Goal: Transaction & Acquisition: Purchase product/service

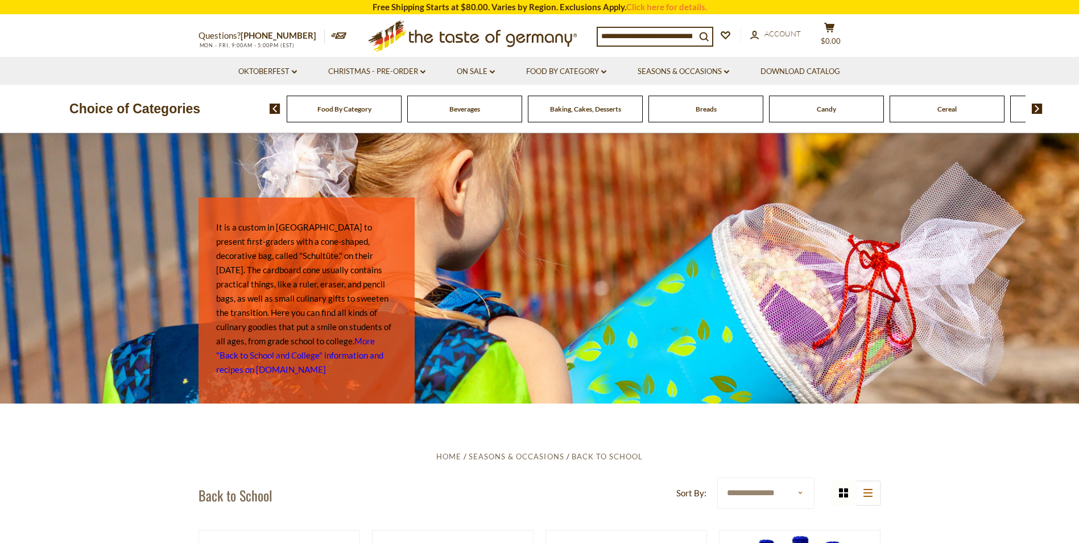
click at [1038, 106] on img at bounding box center [1037, 109] width 11 height 10
click at [1041, 104] on img at bounding box center [1037, 109] width 11 height 10
click at [1036, 105] on img at bounding box center [1037, 109] width 11 height 10
click at [1038, 102] on div "Food By Category [GEOGRAPHIC_DATA] Baking, Cakes, Desserts Breads Candy Cereal …" at bounding box center [675, 108] width 810 height 27
click at [1041, 108] on img at bounding box center [1037, 109] width 11 height 10
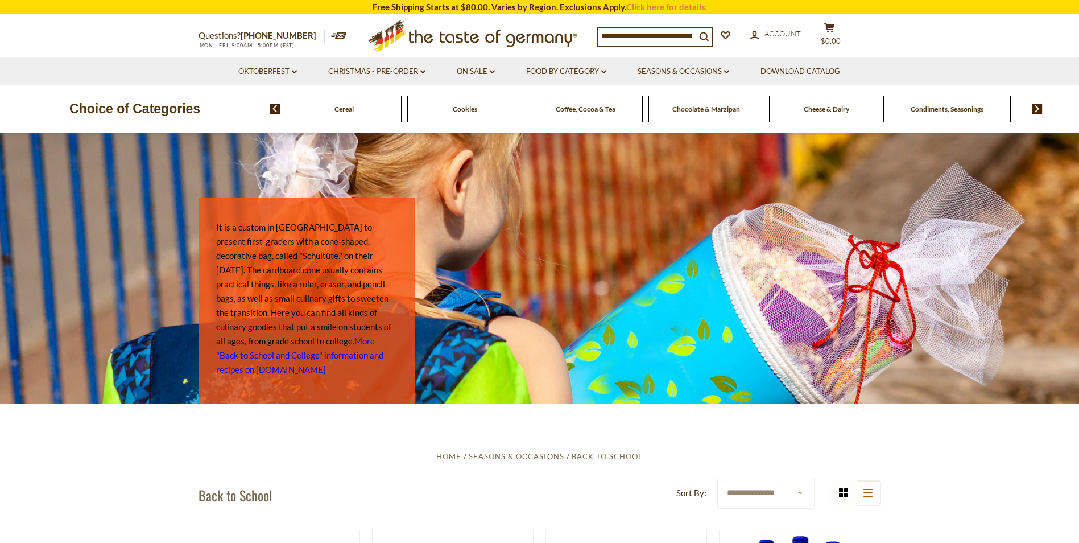
click at [1040, 109] on img at bounding box center [1037, 109] width 11 height 10
click at [1045, 106] on div "Food By Category [GEOGRAPHIC_DATA] Baking, Cakes, Desserts Breads Candy Cereal …" at bounding box center [675, 108] width 810 height 27
click at [1037, 110] on img at bounding box center [1037, 109] width 11 height 10
click at [1038, 109] on img at bounding box center [1037, 109] width 11 height 10
click at [1040, 108] on img at bounding box center [1037, 109] width 11 height 10
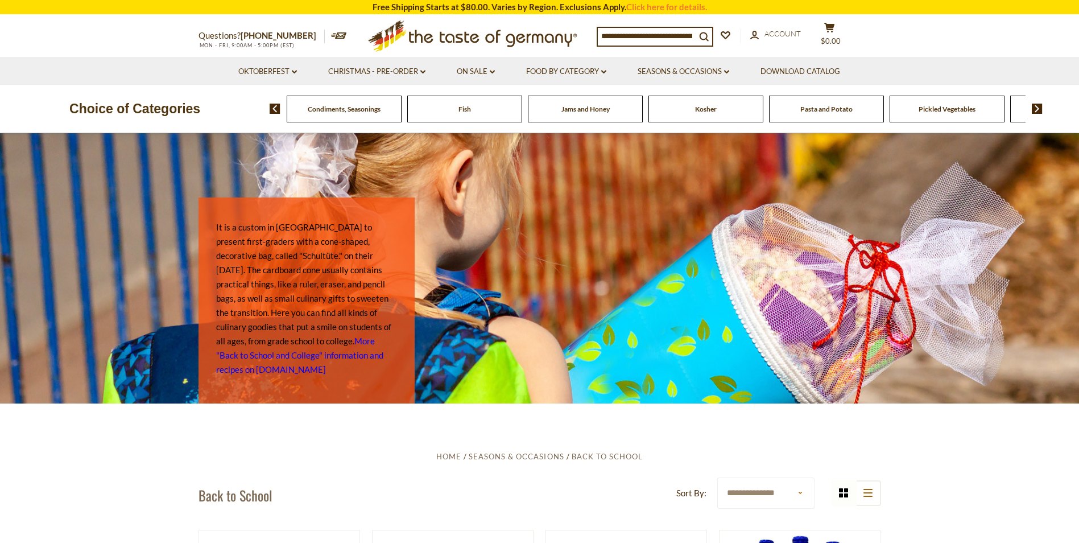
click at [1040, 109] on img at bounding box center [1037, 109] width 11 height 10
click at [888, 110] on span "Sausages" at bounding box center [887, 109] width 27 height 9
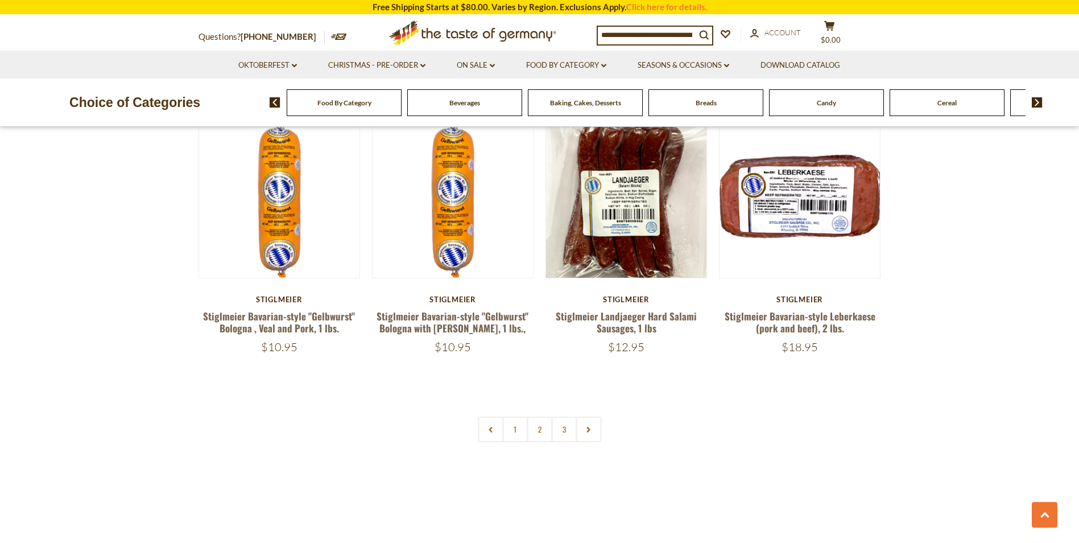
scroll to position [2674, 0]
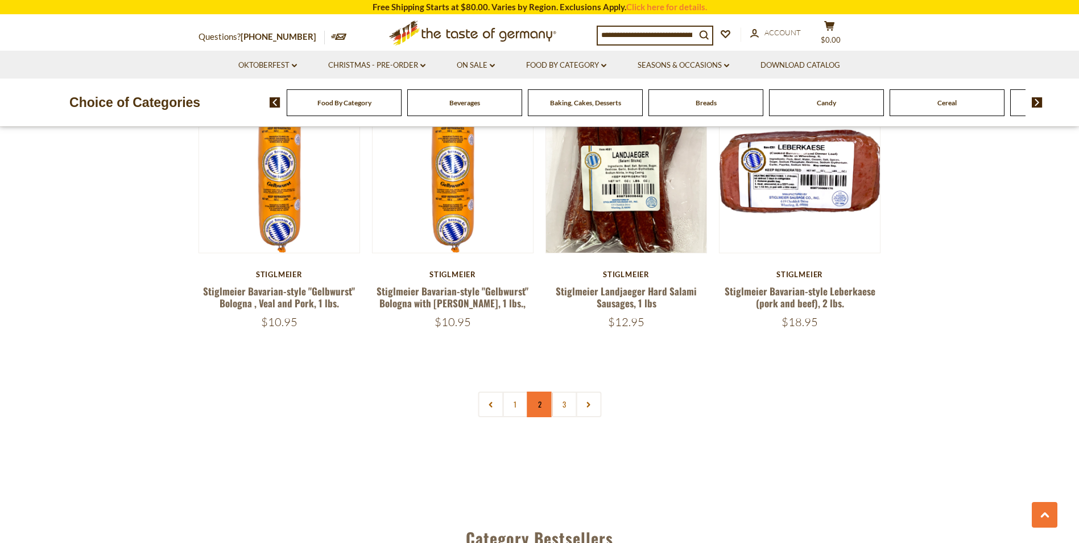
click at [538, 391] on link "2" at bounding box center [540, 404] width 26 height 26
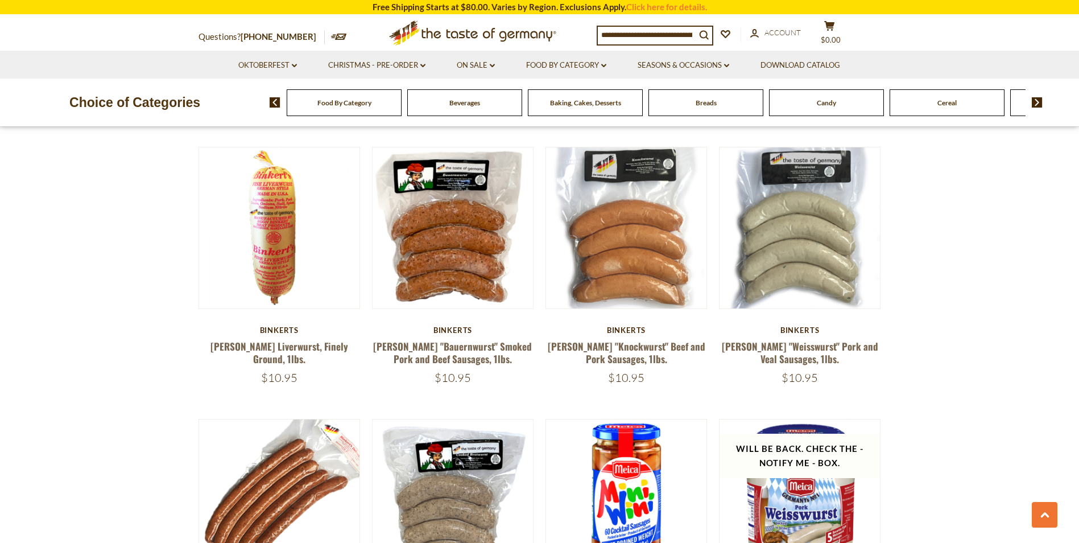
scroll to position [1160, 0]
